Goal: Task Accomplishment & Management: Use online tool/utility

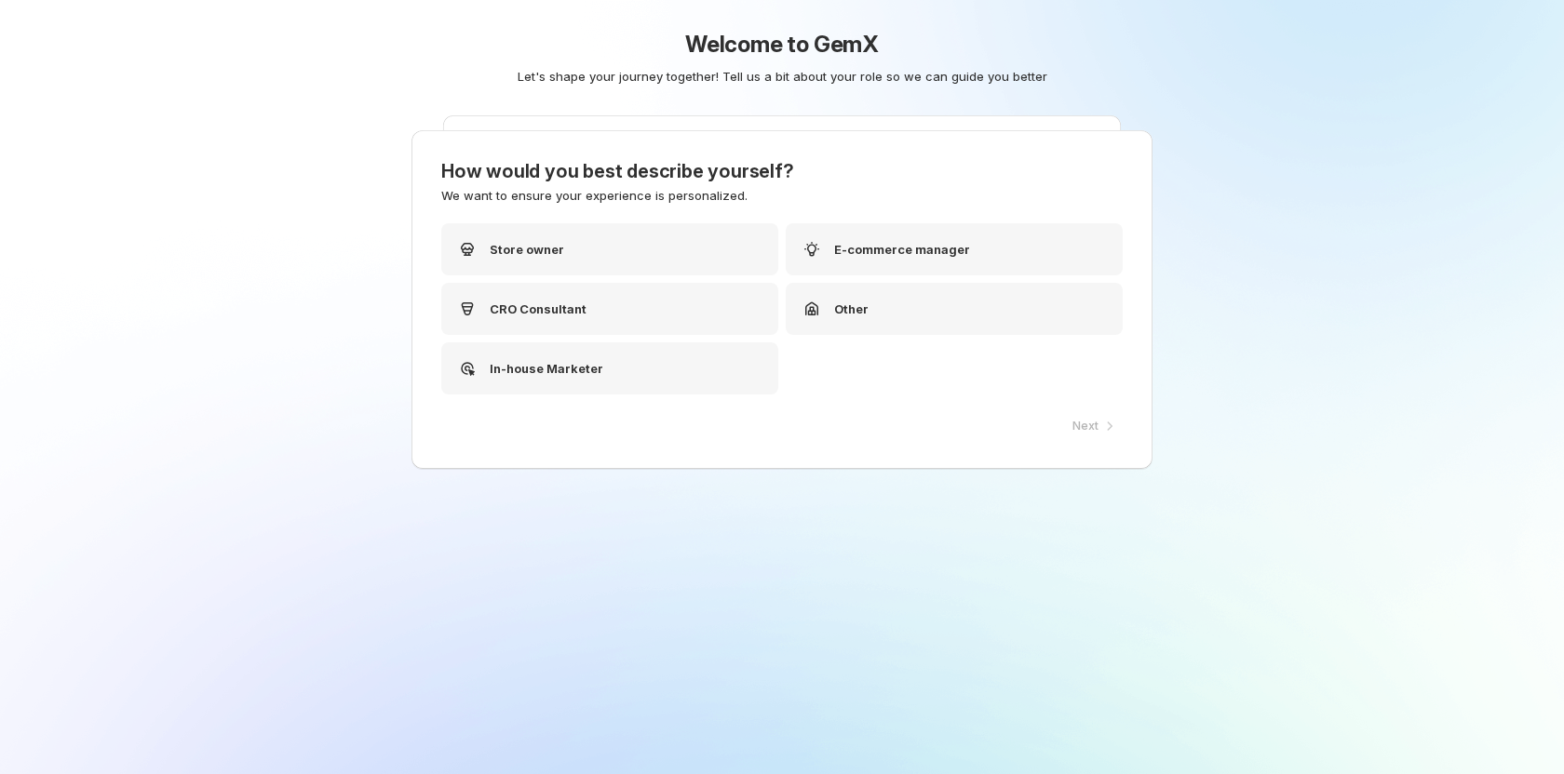
click at [634, 255] on div "Welcome to GemX Let's shape your journey together! Tell us a bit about your rol…" at bounding box center [781, 424] width 929 height 849
click at [666, 263] on div "Welcome to GemX Let's shape your journey together! Tell us a bit about your rol…" at bounding box center [781, 424] width 929 height 849
click at [562, 203] on span "We want to ensure your experience is personalized." at bounding box center [594, 195] width 306 height 15
click at [616, 311] on div "How would you best describe yourself? We want to ensure your experience is pers…" at bounding box center [781, 299] width 741 height 339
click at [662, 308] on div "How would you best describe yourself? We want to ensure your experience is pers…" at bounding box center [781, 299] width 741 height 339
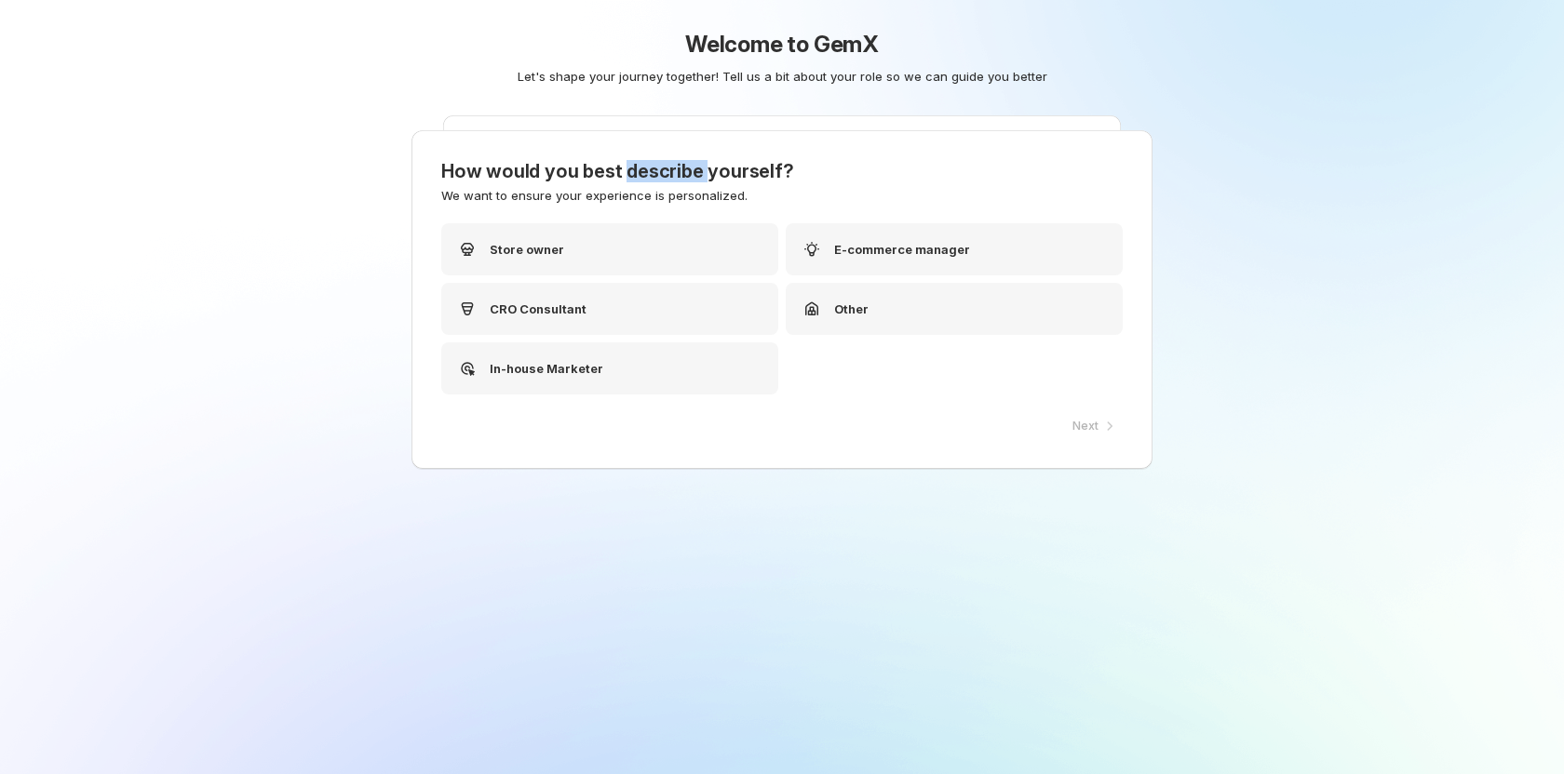
click at [662, 308] on div "How would you best describe yourself? We want to ensure your experience is pers…" at bounding box center [781, 299] width 741 height 339
click at [570, 297] on div "How would you best describe yourself? We want to ensure your experience is pers…" at bounding box center [781, 299] width 741 height 339
click at [532, 276] on div "Tell us what do you want to test? We're here to help you find the feature fits …" at bounding box center [782, 239] width 678 height 249
click at [790, 261] on div "Welcome to GemX Let's shape your journey together! Tell us a bit about your rol…" at bounding box center [781, 424] width 929 height 849
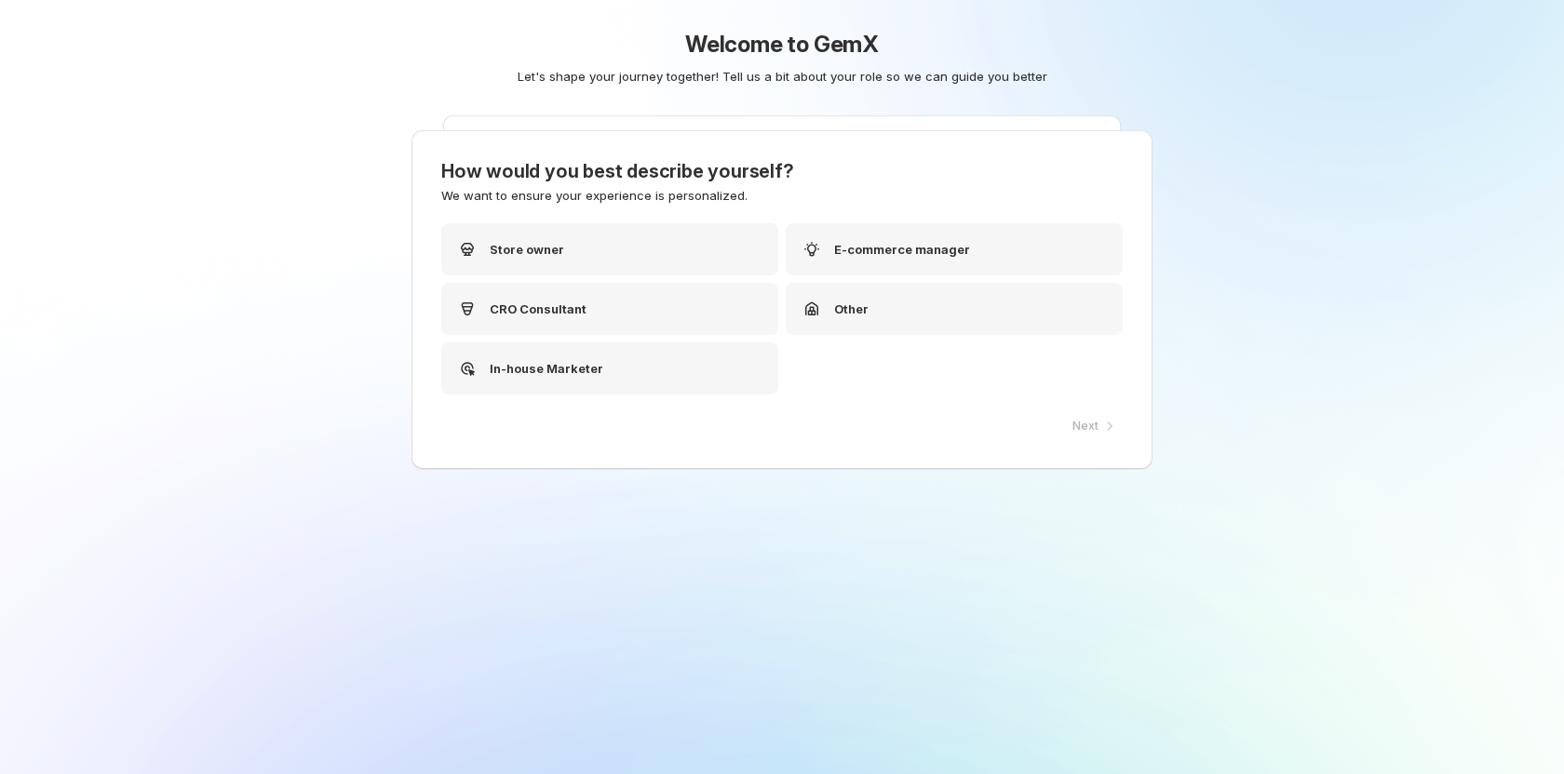
click at [915, 261] on div "Welcome to GemX Let's shape your journey together! Tell us a bit about your rol…" at bounding box center [781, 424] width 929 height 849
click at [922, 182] on h3 "How would you best describe yourself?" at bounding box center [781, 171] width 681 height 22
click at [670, 281] on div "Tell us what do you want to test? We're here to help you find the feature fits …" at bounding box center [782, 239] width 678 height 249
click at [668, 277] on div "Tell us what do you want to test? We're here to help you find the feature fits …" at bounding box center [782, 239] width 678 height 249
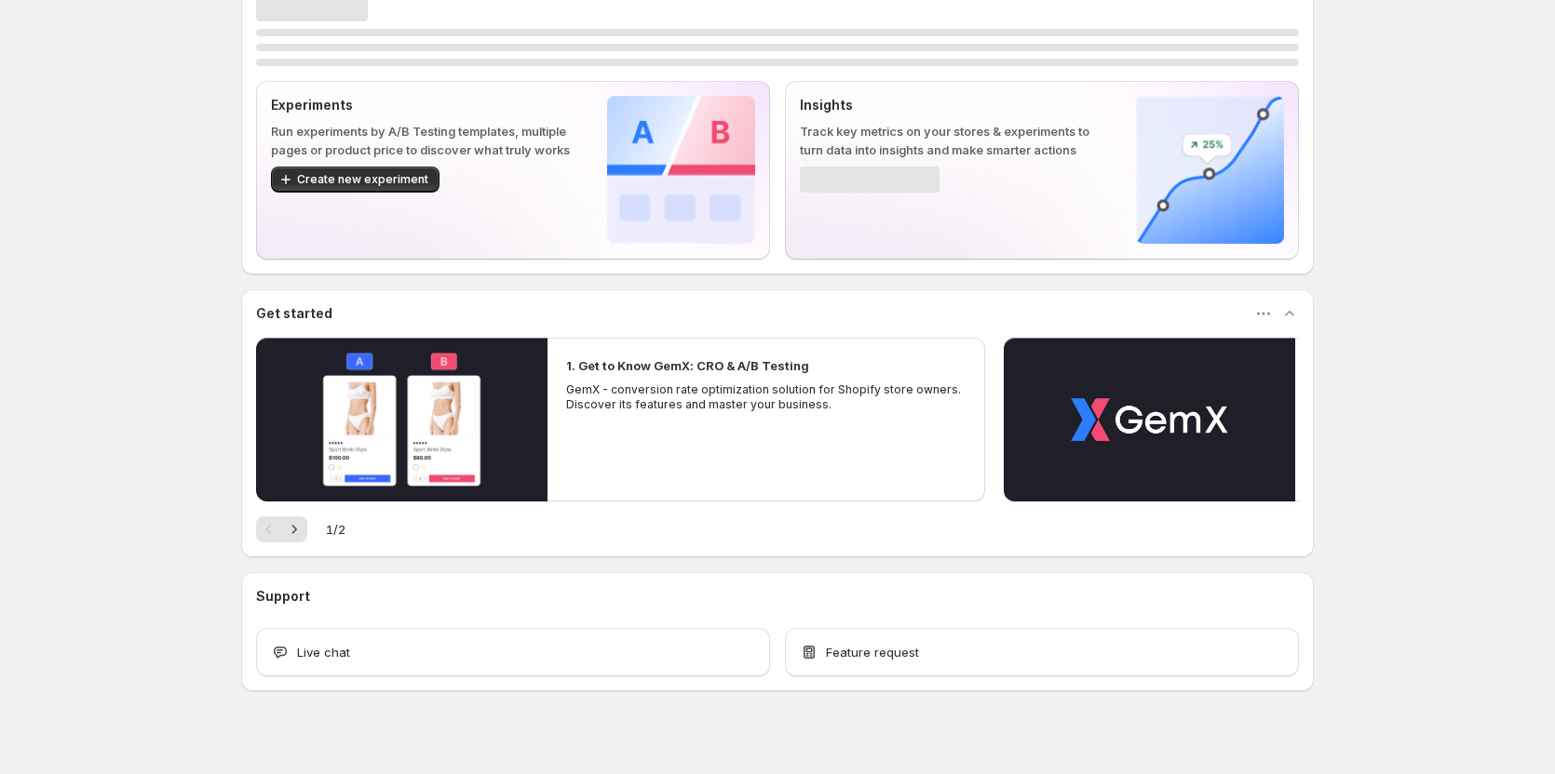
scroll to position [56, 0]
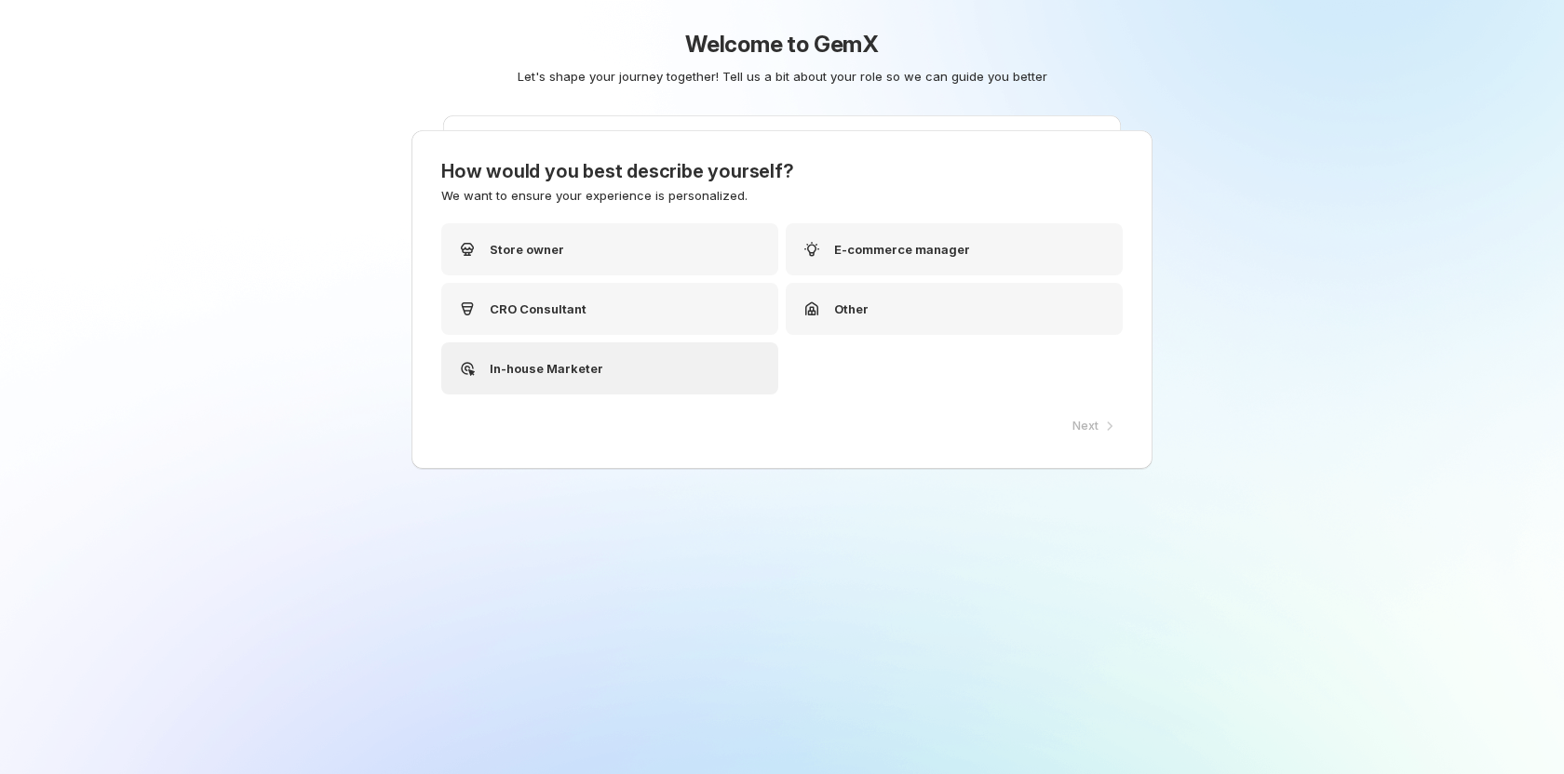
click at [626, 367] on div "In-house Marketer" at bounding box center [609, 369] width 337 height 52
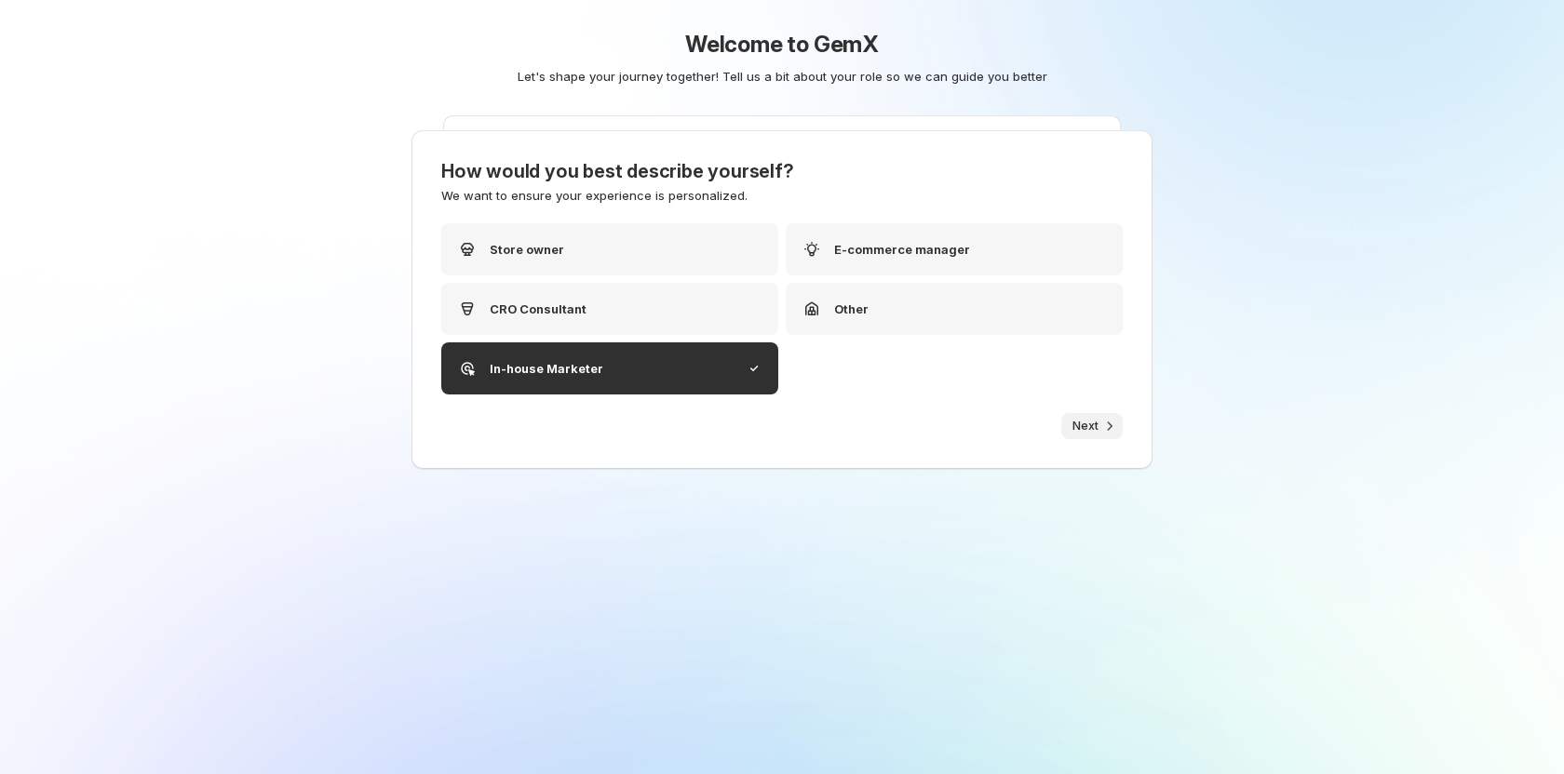
click at [1080, 426] on span "Next" at bounding box center [1085, 426] width 26 height 15
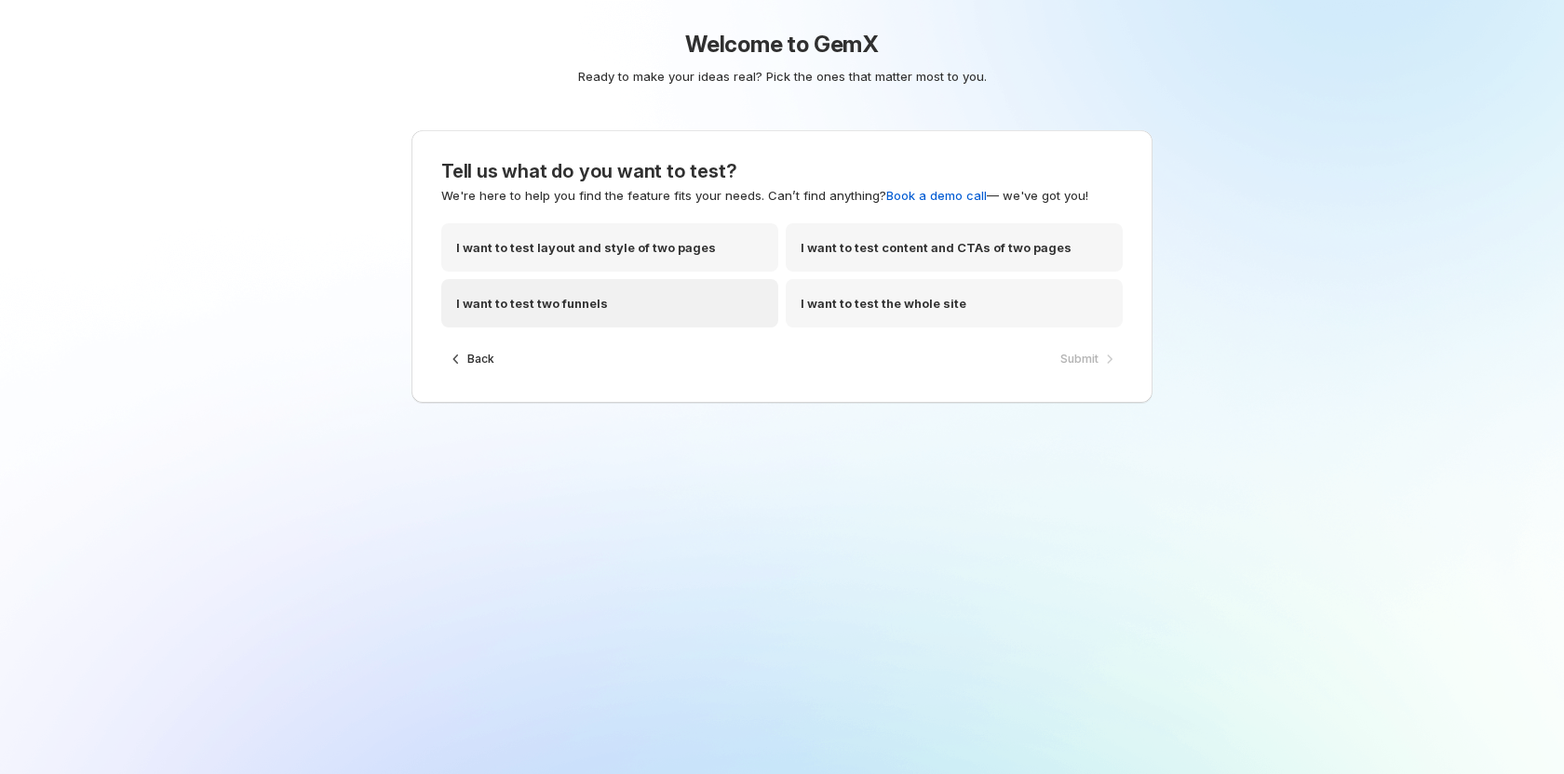
click at [651, 326] on div "I want to test two funnels" at bounding box center [609, 303] width 337 height 48
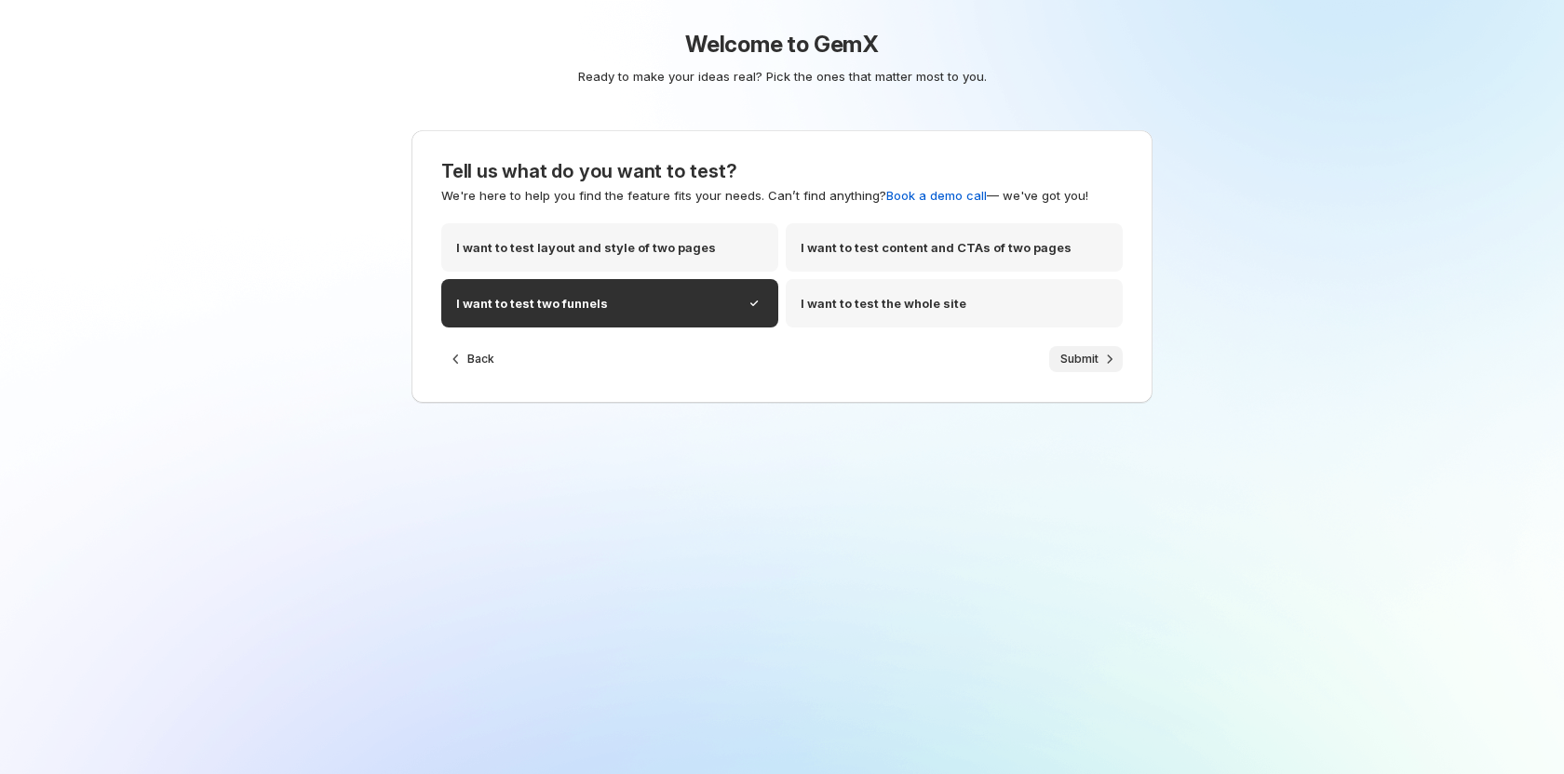
click at [1075, 360] on span "Submit" at bounding box center [1079, 359] width 38 height 15
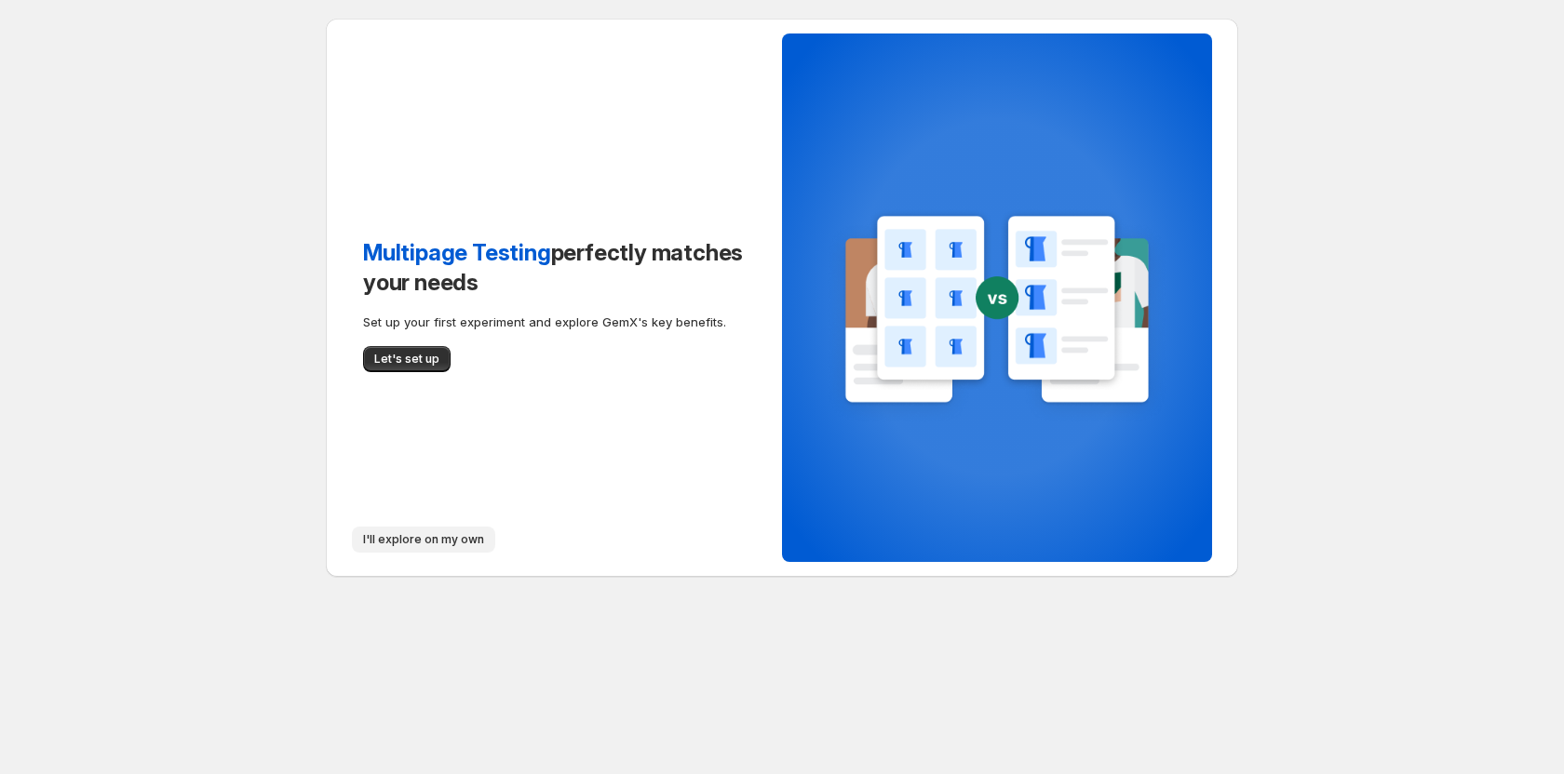
click at [434, 535] on span "I'll explore on my own" at bounding box center [423, 539] width 121 height 15
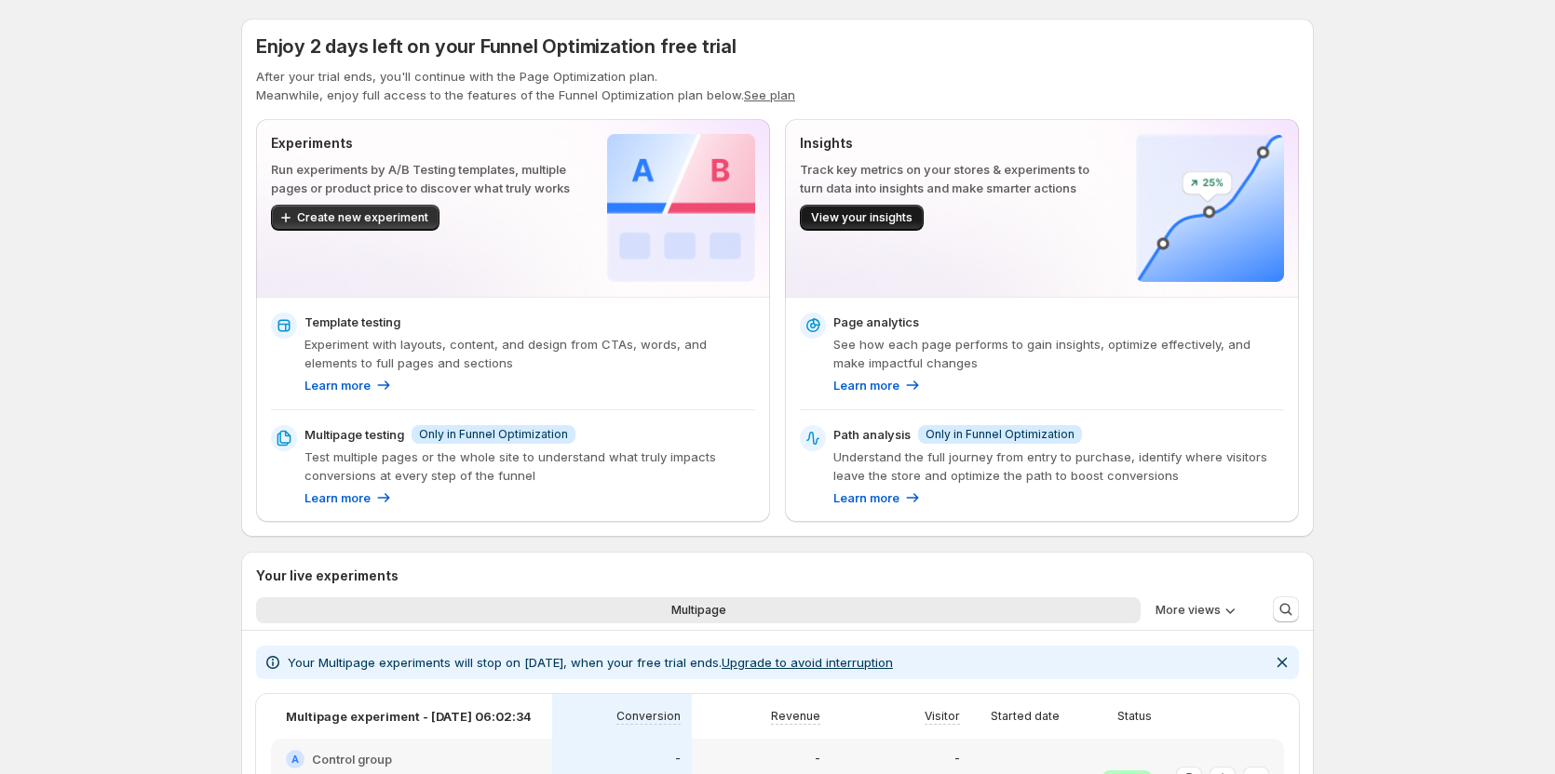
click at [840, 222] on span "View your insights" at bounding box center [861, 217] width 101 height 15
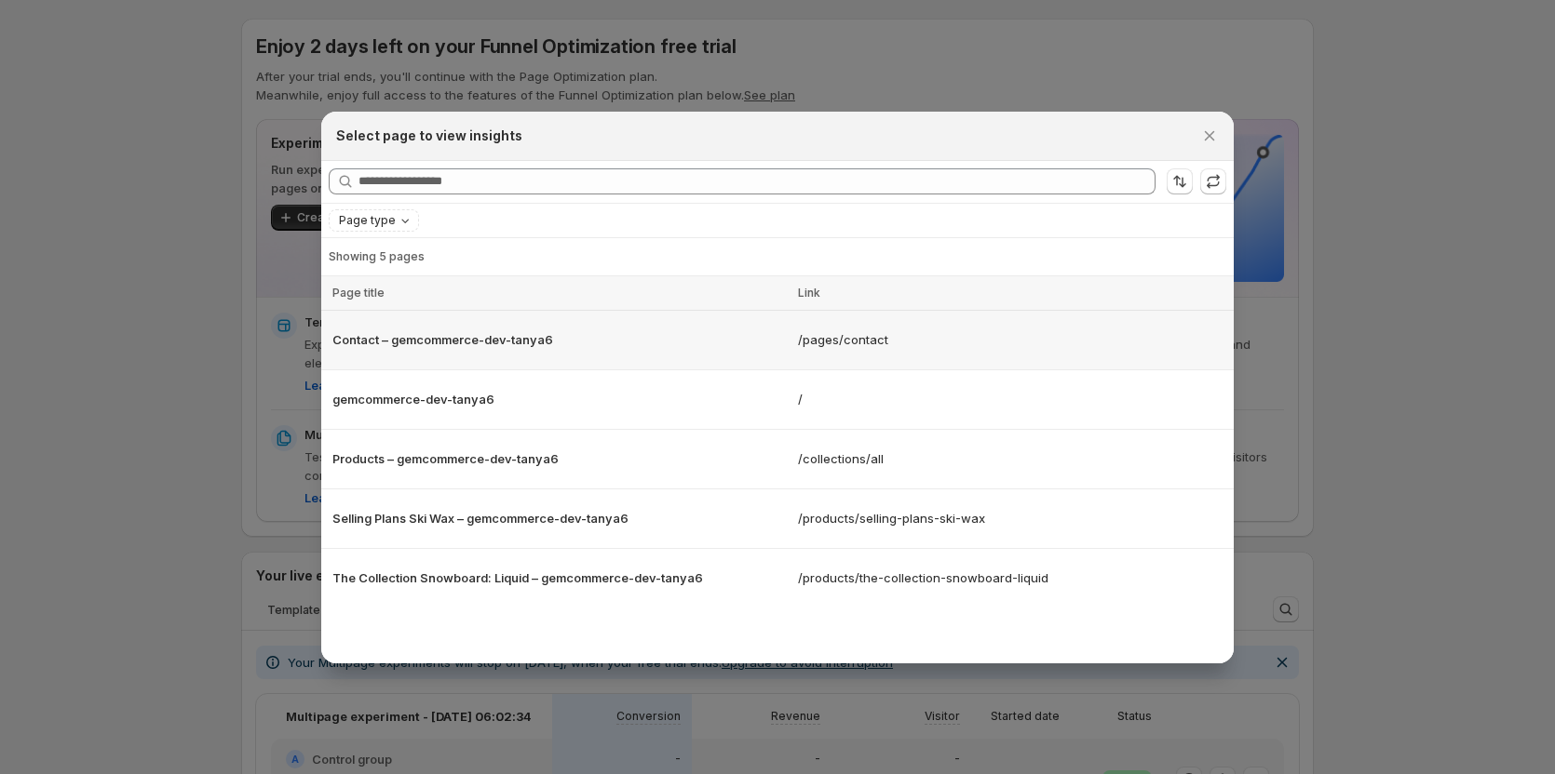
click at [858, 315] on td "/pages/contact" at bounding box center [1012, 340] width 441 height 60
